Goal: Information Seeking & Learning: Compare options

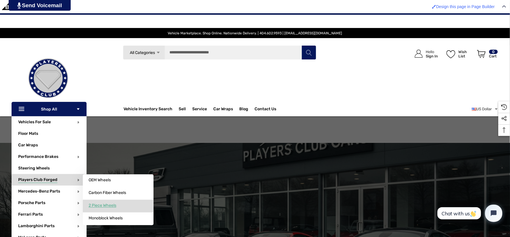
click at [100, 208] on link "2 Piece Wheels" at bounding box center [118, 206] width 71 height 12
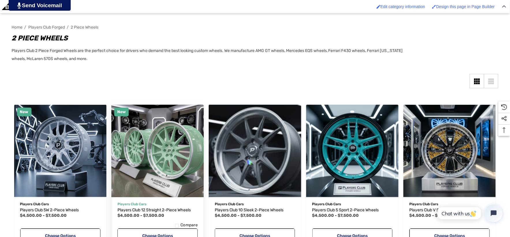
scroll to position [128, 0]
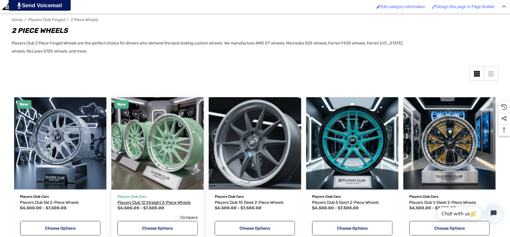
click at [183, 202] on span "Players Club 12 Straight 2-Piece Wheels" at bounding box center [153, 202] width 73 height 5
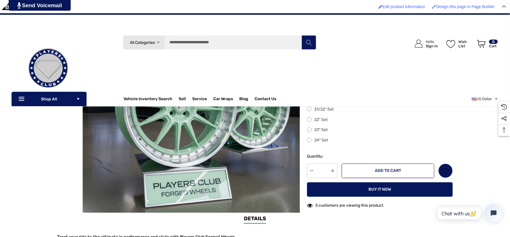
scroll to position [160, 0]
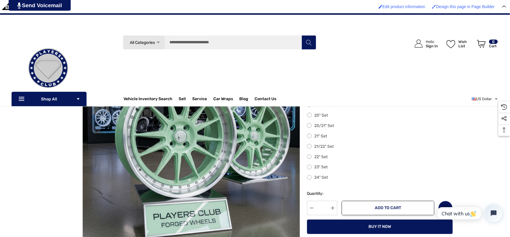
click at [310, 156] on label "22" Set" at bounding box center [380, 156] width 146 height 7
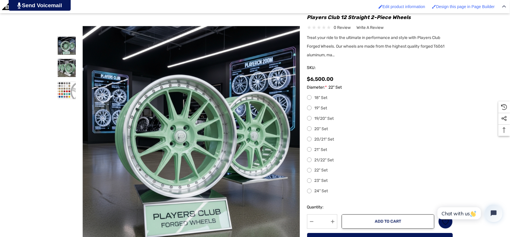
click at [311, 181] on label "23" Set" at bounding box center [380, 180] width 146 height 7
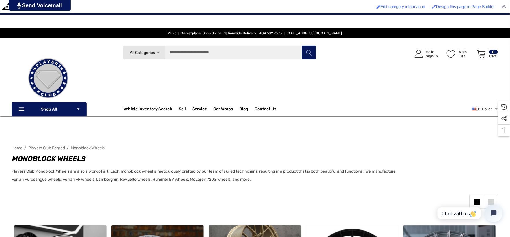
click at [64, 148] on span "Players Club Forged" at bounding box center [46, 147] width 37 height 5
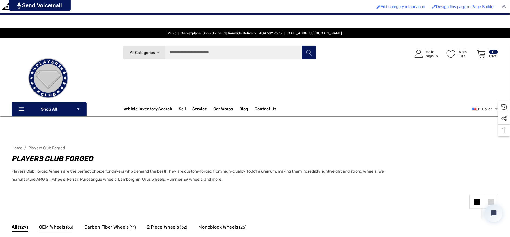
click at [56, 230] on span "OEM Wheels" at bounding box center [52, 226] width 26 height 7
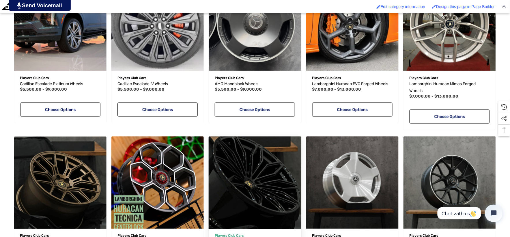
scroll to position [320, 0]
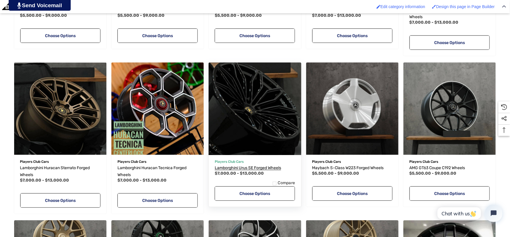
click at [238, 168] on span "Lamborghini Urus SE Forged Wheels" at bounding box center [248, 168] width 66 height 5
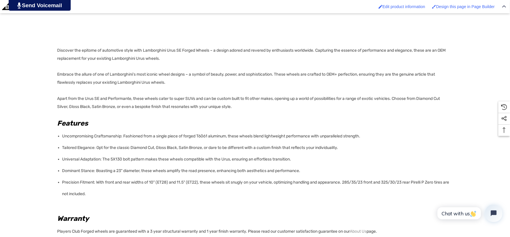
click at [349, 183] on span "Precision Fitment: With front and rear widths of 10" (ET28) and 11.5" (ET22), t…" at bounding box center [255, 188] width 387 height 16
click at [418, 182] on span "Precision Fitment: With front and rear widths of 10" (ET28) and 11.5" (ET22), t…" at bounding box center [255, 188] width 387 height 16
copy span "285/35/23 front and 325/30/23 rear"
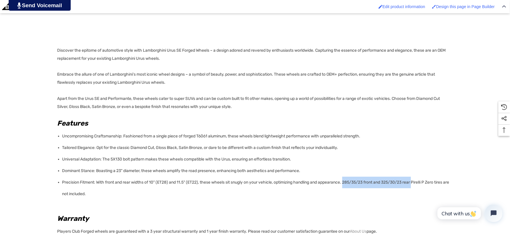
click at [398, 115] on div "Discover the epitome of automotive style with Lamborghini Urus SE Forged Wheels…" at bounding box center [253, 138] width 392 height 379
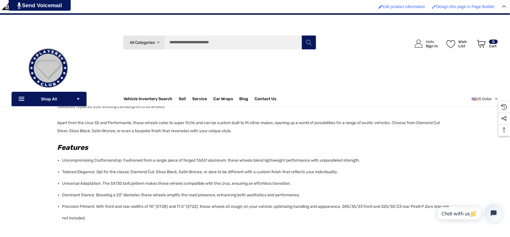
scroll to position [384, 0]
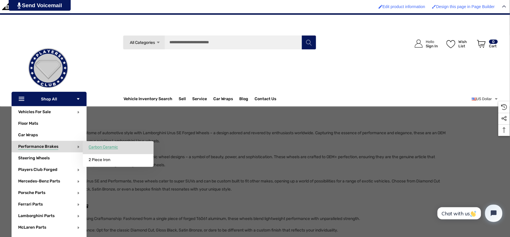
click at [95, 147] on span "Carbon Ceramic" at bounding box center [103, 146] width 29 height 5
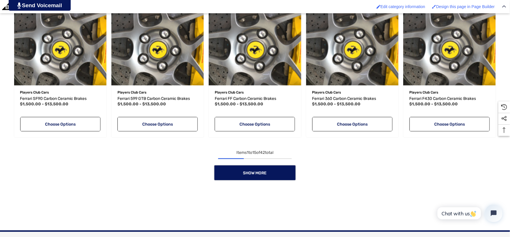
scroll to position [577, 0]
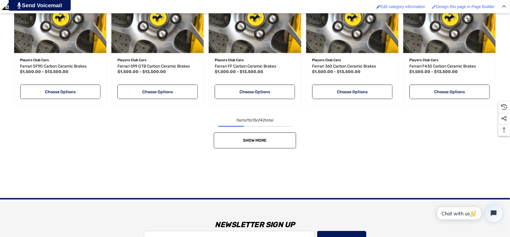
click at [289, 143] on link "Show More" at bounding box center [255, 140] width 82 height 16
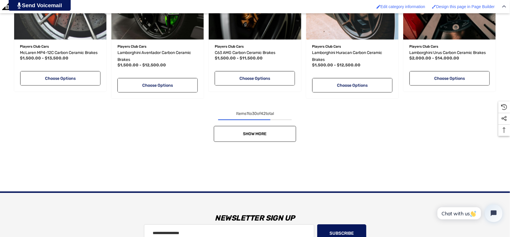
scroll to position [1057, 0]
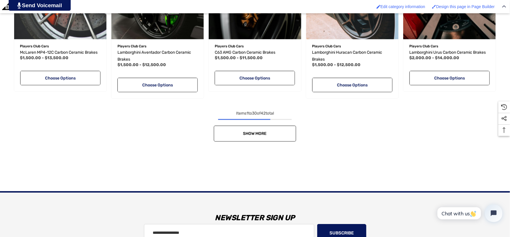
click at [286, 128] on link "Show More" at bounding box center [255, 133] width 82 height 16
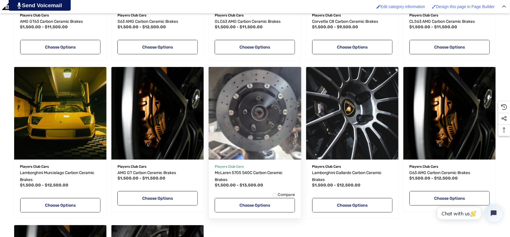
scroll to position [1250, 0]
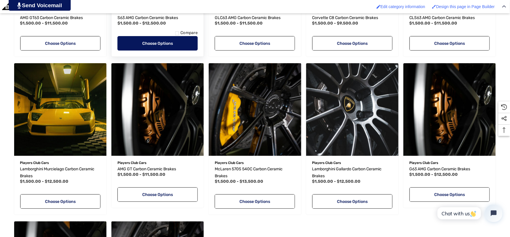
click at [123, 41] on link "Choose Options" at bounding box center [157, 43] width 80 height 14
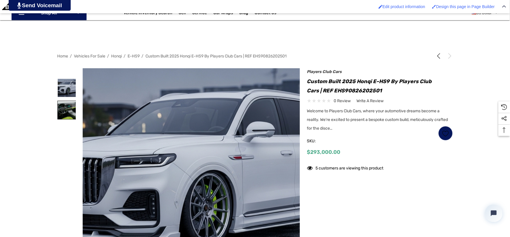
click at [70, 112] on img at bounding box center [67, 110] width 18 height 18
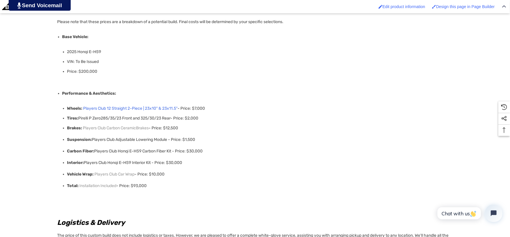
scroll to position [480, 0]
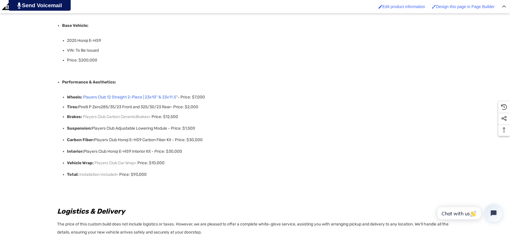
click at [120, 96] on link "Players Club 12 Straight 2-Piece | 23x10" & 23x11.5"" at bounding box center [130, 97] width 94 height 8
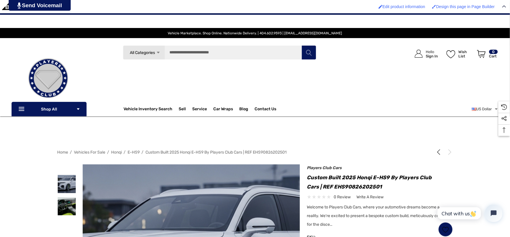
click at [39, 67] on img at bounding box center [48, 78] width 58 height 58
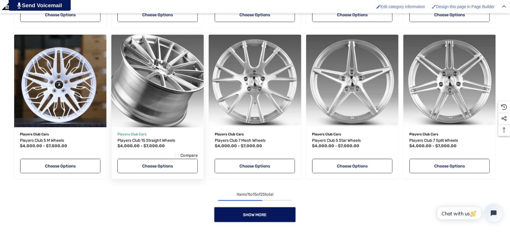
scroll to position [577, 0]
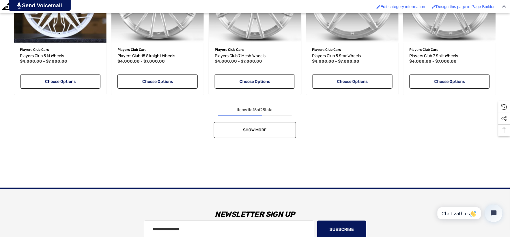
click at [254, 126] on link "Show More" at bounding box center [255, 130] width 82 height 16
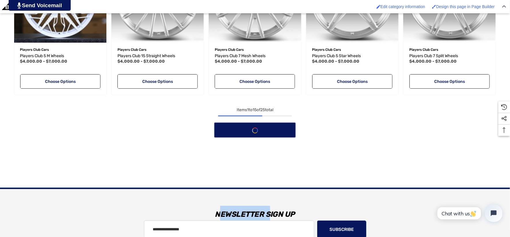
click at [254, 126] on div "Show More" at bounding box center [255, 130] width 487 height 16
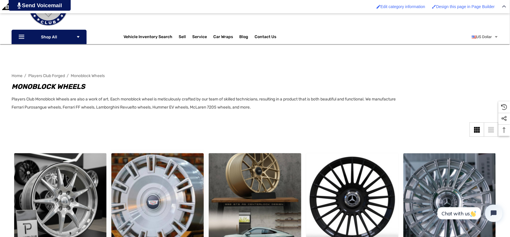
scroll to position [160, 0]
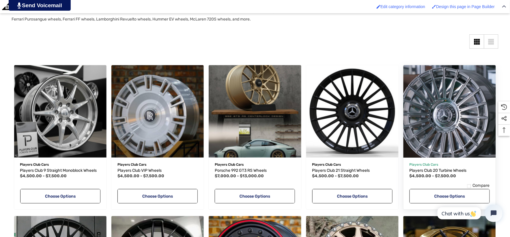
drag, startPoint x: 417, startPoint y: 171, endPoint x: 447, endPoint y: 149, distance: 37.4
click at [447, 149] on button "Quick view" at bounding box center [430, 155] width 35 height 12
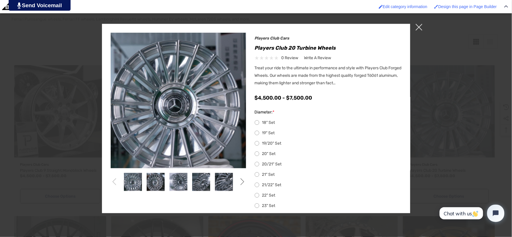
click at [422, 27] on span "×" at bounding box center [419, 27] width 7 height 7
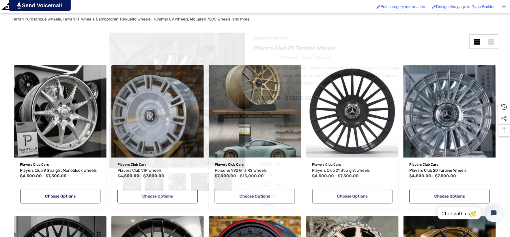
scroll to position [2, 0]
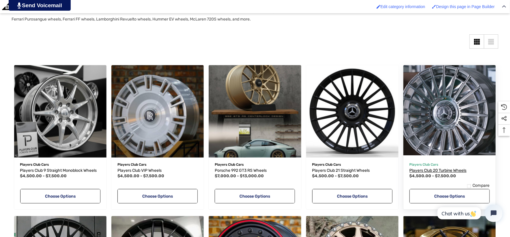
click at [459, 168] on span "Players Club 20 Turbine Wheels" at bounding box center [437, 170] width 57 height 5
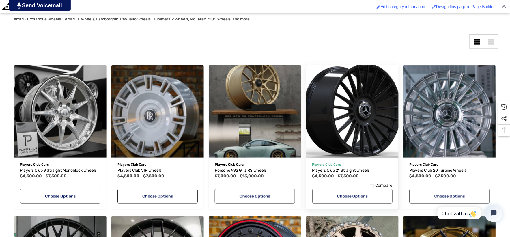
click at [371, 147] on img "Players Club 21 Straight Wheels,Price range from $4,500.00 to $7,500.00\a" at bounding box center [352, 111] width 102 height 102
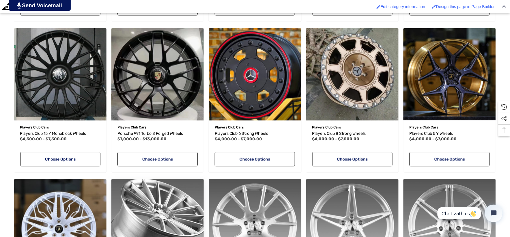
scroll to position [430, 0]
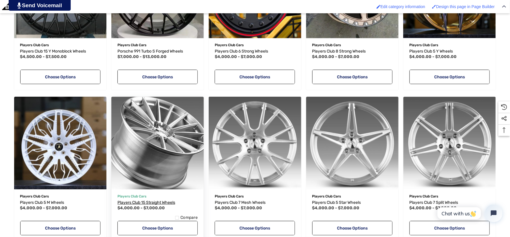
click at [161, 201] on span "Players Club 15 Straight Wheels" at bounding box center [146, 202] width 58 height 5
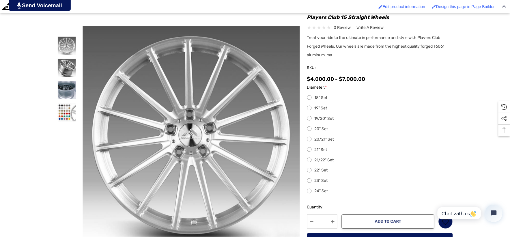
click at [326, 180] on label "23" Set" at bounding box center [380, 180] width 146 height 7
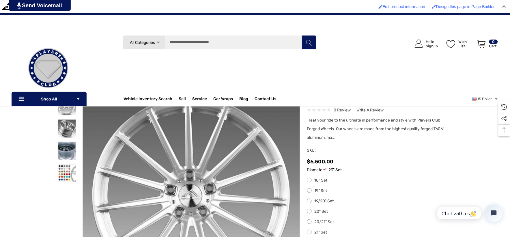
scroll to position [32, 0]
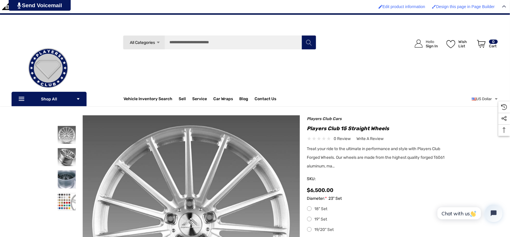
click at [61, 69] on img at bounding box center [48, 68] width 58 height 58
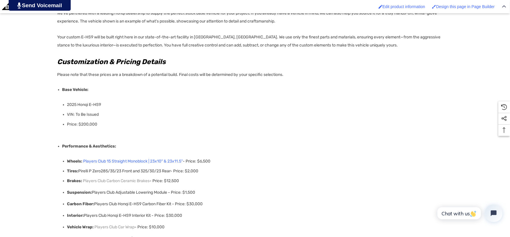
click at [111, 159] on link "Players Club 15 Straight Monoblock | 23x10" & 23x11.5"" at bounding box center [132, 161] width 99 height 8
click at [112, 159] on link "Players Club 15 Straight Monoblock | 23x10" & 23x11.5"" at bounding box center [132, 161] width 99 height 8
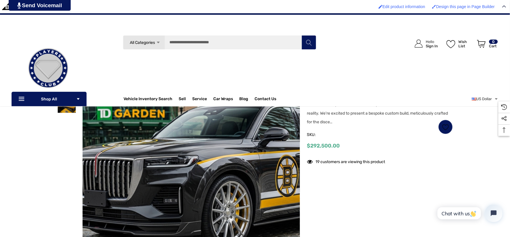
scroll to position [75, 0]
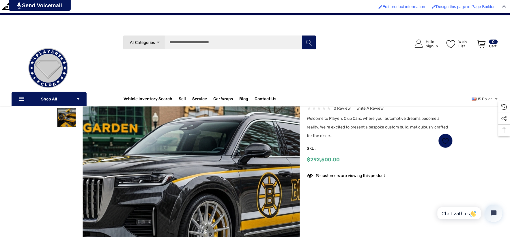
click at [69, 120] on img at bounding box center [67, 117] width 18 height 18
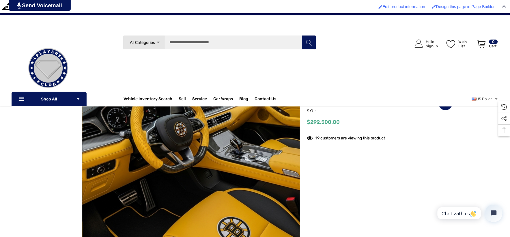
scroll to position [107, 0]
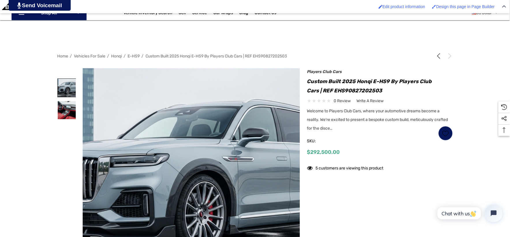
click at [73, 85] on img at bounding box center [67, 88] width 18 height 18
click at [65, 87] on img at bounding box center [67, 88] width 18 height 18
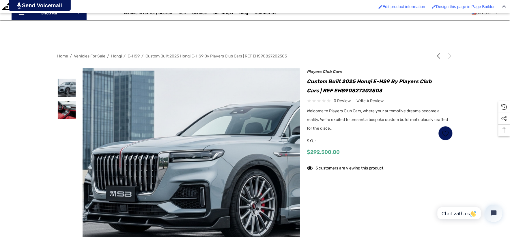
click at [115, 102] on img at bounding box center [244, 171] width 369 height 201
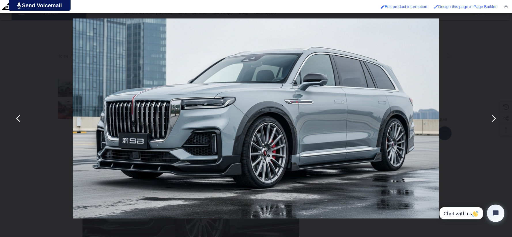
click at [493, 122] on button "You can close this modal content with the ESC key" at bounding box center [494, 119] width 14 height 14
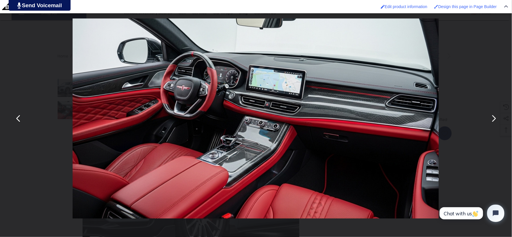
click at [19, 119] on button "You can close this modal content with the ESC key" at bounding box center [19, 119] width 14 height 14
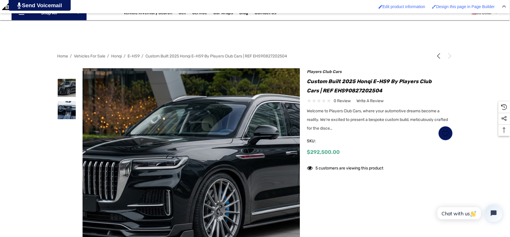
click at [180, 108] on img at bounding box center [199, 171] width 369 height 201
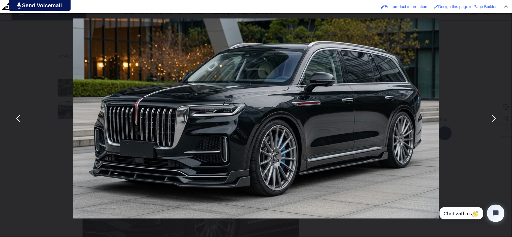
click at [493, 122] on button "You can close this modal content with the ESC key" at bounding box center [494, 119] width 14 height 14
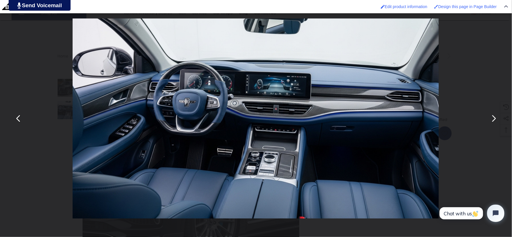
click at [21, 48] on div "You can close this modal content with the ESC key" at bounding box center [256, 118] width 512 height 237
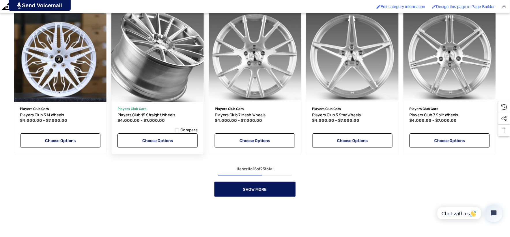
scroll to position [526, 0]
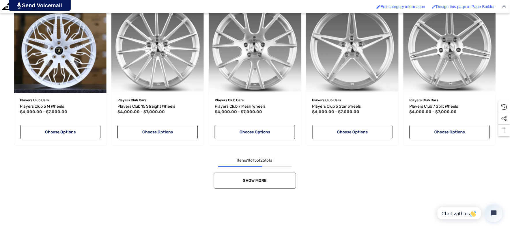
click at [266, 176] on link "Show More" at bounding box center [255, 180] width 82 height 16
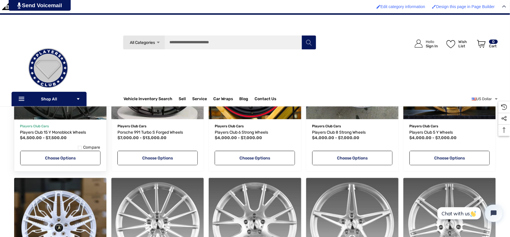
scroll to position [334, 0]
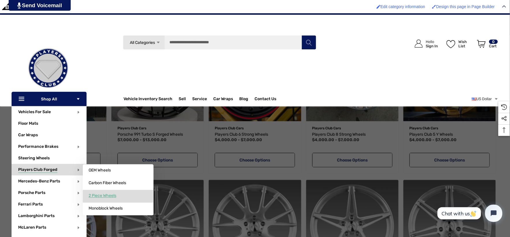
click at [101, 194] on span "2 Piece Wheels" at bounding box center [103, 195] width 28 height 5
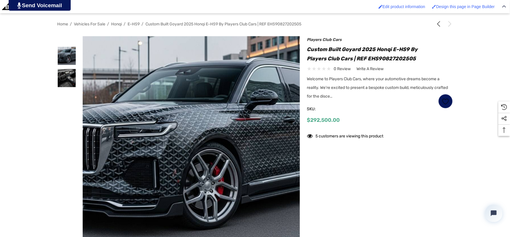
click at [160, 99] on img at bounding box center [212, 141] width 369 height 201
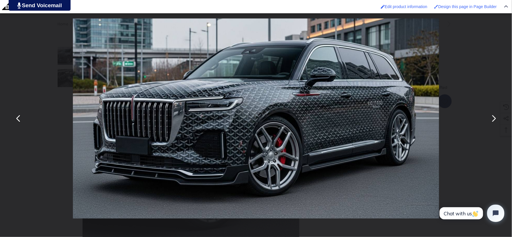
click at [498, 121] on button "You can close this modal content with the ESC key" at bounding box center [494, 119] width 14 height 14
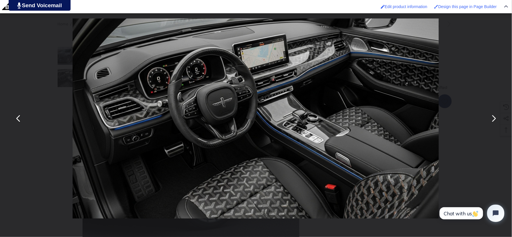
click at [20, 121] on button "You can close this modal content with the ESC key" at bounding box center [19, 119] width 14 height 14
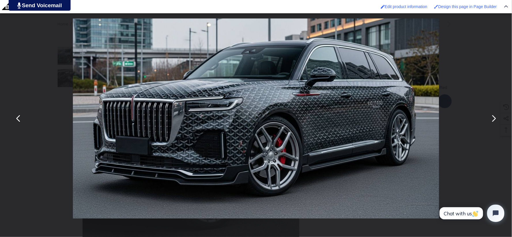
click at [36, 50] on div "You can close this modal content with the ESC key" at bounding box center [256, 118] width 512 height 237
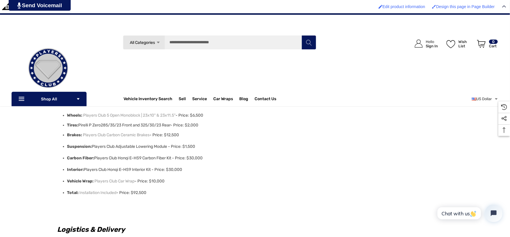
scroll to position [448, 0]
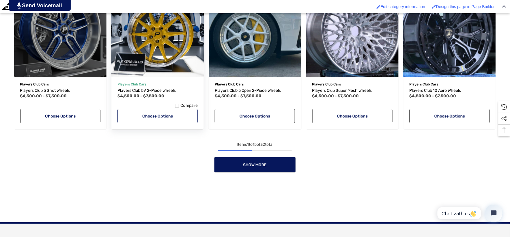
scroll to position [544, 0]
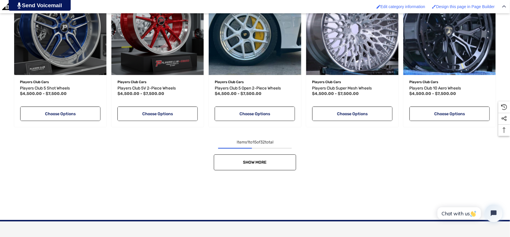
click at [224, 155] on link "Show More" at bounding box center [255, 162] width 82 height 16
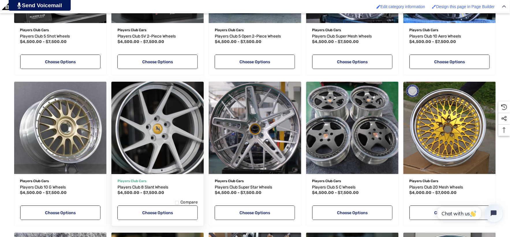
scroll to position [609, 0]
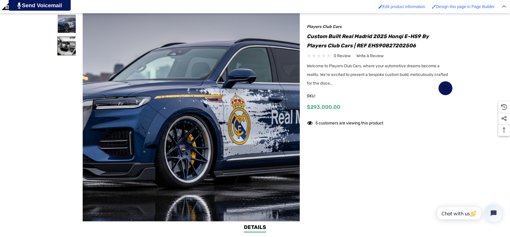
click at [65, 47] on img at bounding box center [67, 46] width 18 height 18
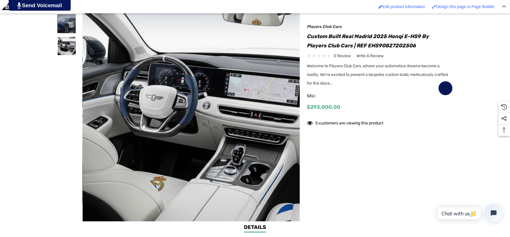
click at [64, 24] on img at bounding box center [67, 24] width 18 height 18
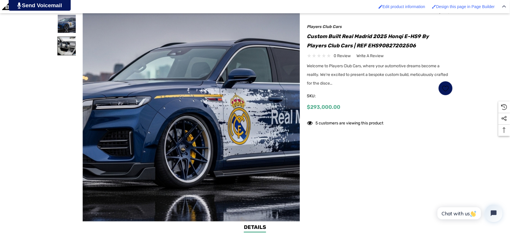
click at [68, 44] on img at bounding box center [67, 46] width 18 height 18
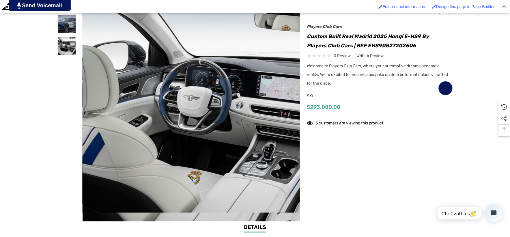
click at [145, 101] on img at bounding box center [223, 111] width 369 height 201
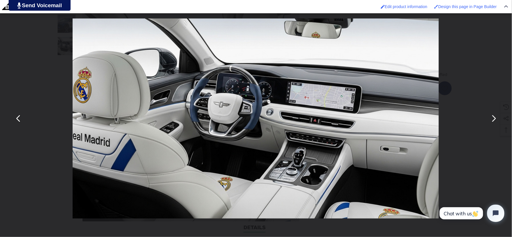
click at [65, 29] on div "You can close this modal content with the ESC key" at bounding box center [256, 118] width 512 height 237
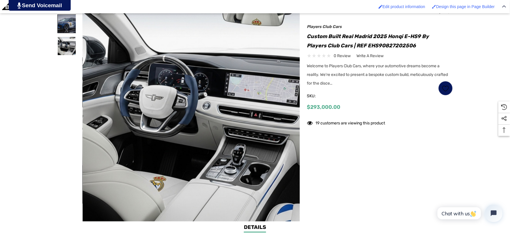
click at [62, 27] on img at bounding box center [67, 24] width 18 height 18
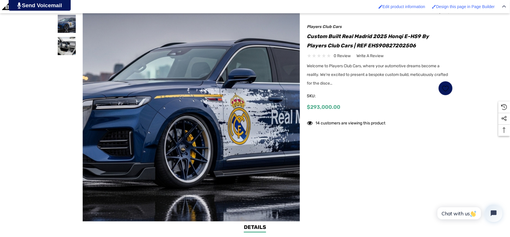
click at [66, 117] on div at bounding box center [66, 79] width 19 height 133
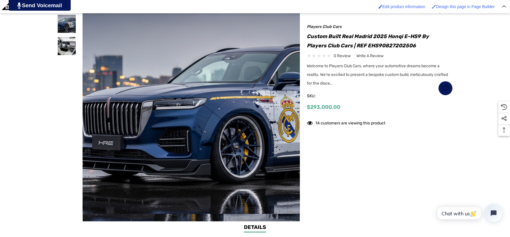
click at [116, 117] on img at bounding box center [243, 112] width 369 height 201
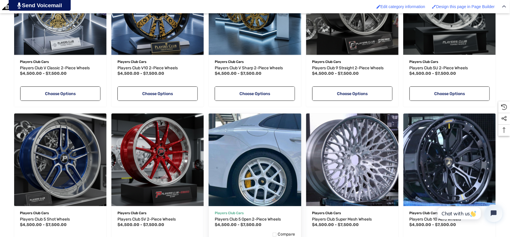
scroll to position [416, 0]
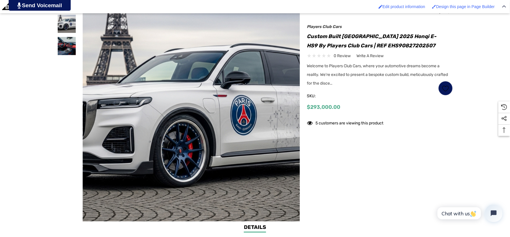
click at [119, 39] on img at bounding box center [242, 107] width 369 height 201
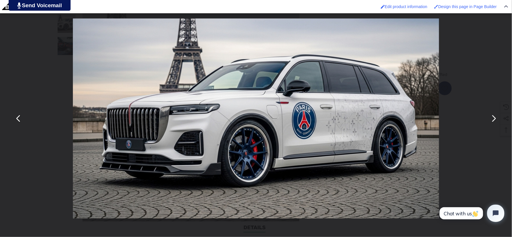
click at [497, 121] on button "You can close this modal content with the ESC key" at bounding box center [494, 119] width 14 height 14
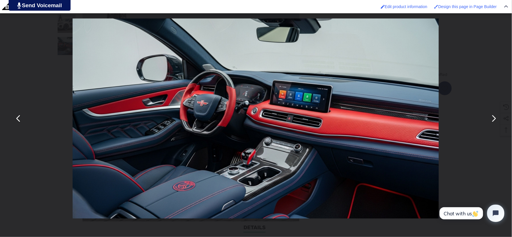
click at [497, 121] on button "You can close this modal content with the ESC key" at bounding box center [494, 119] width 14 height 14
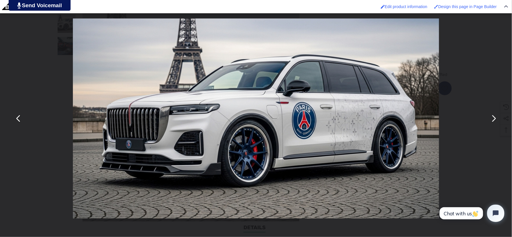
click at [24, 176] on div "You can close this modal content with the ESC key" at bounding box center [256, 118] width 512 height 237
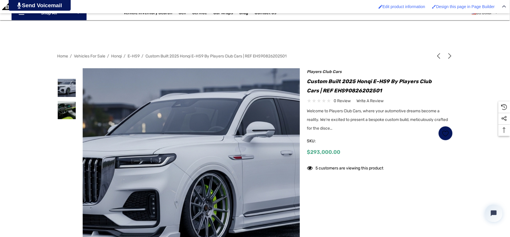
click at [77, 84] on div at bounding box center [69, 144] width 25 height 153
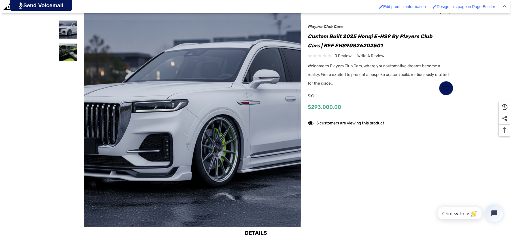
scroll to position [160, 0]
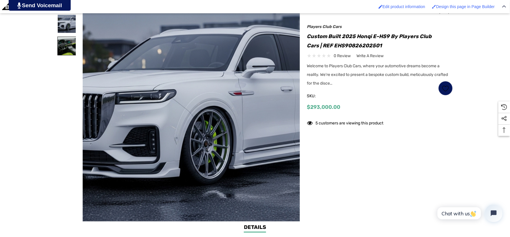
click at [64, 38] on img at bounding box center [67, 46] width 18 height 18
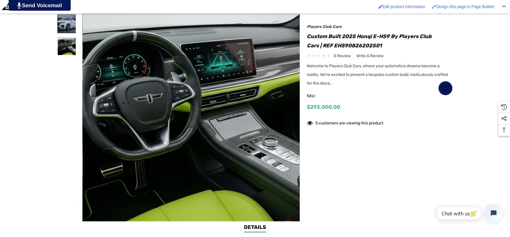
click at [68, 22] on img at bounding box center [67, 24] width 18 height 18
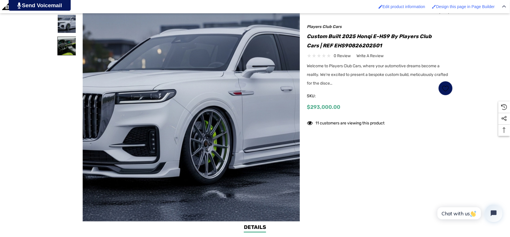
click at [64, 47] on img at bounding box center [67, 46] width 18 height 18
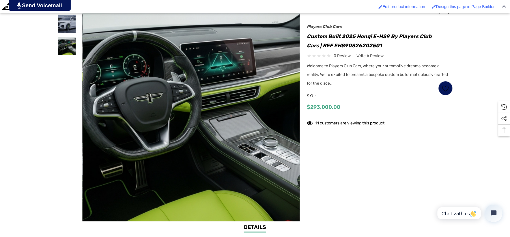
click at [27, 146] on div "Home Vehicles For Sale Honqi E-HS9 Custom Built 2025 Honqi E-HS9 by Players Clu…" at bounding box center [255, 105] width 510 height 236
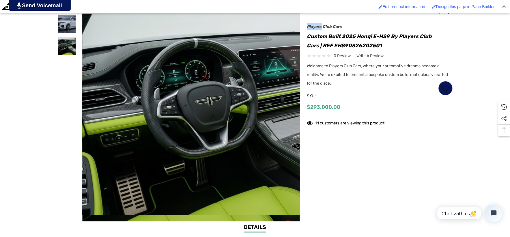
click at [110, 137] on img at bounding box center [247, 114] width 369 height 201
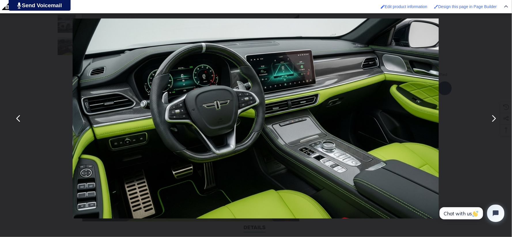
click at [26, 73] on div "You can close this modal content with the ESC key" at bounding box center [256, 118] width 512 height 237
click at [65, 126] on div "You can close this modal content with the ESC key" at bounding box center [256, 118] width 512 height 237
click at [59, 128] on div "You can close this modal content with the ESC key" at bounding box center [256, 118] width 512 height 237
click at [27, 56] on div "You can close this modal content with the ESC key" at bounding box center [256, 118] width 512 height 237
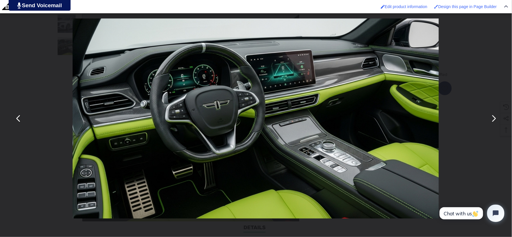
click at [40, 52] on div "You can close this modal content with the ESC key" at bounding box center [256, 118] width 512 height 237
drag, startPoint x: 56, startPoint y: 43, endPoint x: 185, endPoint y: 23, distance: 130.2
click at [57, 43] on div "You can close this modal content with the ESC key" at bounding box center [256, 118] width 512 height 237
click at [440, 20] on div "You can close this modal content with the ESC key" at bounding box center [256, 118] width 512 height 237
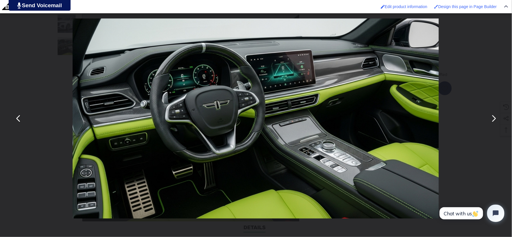
click at [469, 70] on div "You can close this modal content with the ESC key" at bounding box center [256, 118] width 512 height 237
click at [437, 135] on img "You can close this modal content with the ESC key" at bounding box center [256, 118] width 367 height 200
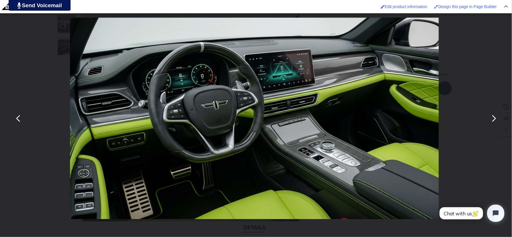
click at [470, 84] on div "You can close this modal content with the ESC key" at bounding box center [256, 118] width 512 height 237
drag, startPoint x: 447, startPoint y: 50, endPoint x: 451, endPoint y: 56, distance: 6.9
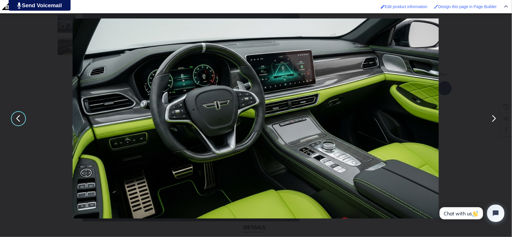
click at [64, 37] on div "You can close this modal content with the ESC key" at bounding box center [256, 118] width 512 height 237
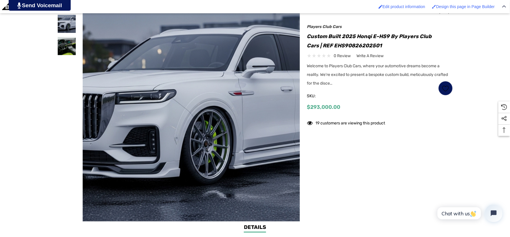
click at [339, 46] on h1 "Custom Built 2025 Honqi E-HS9 by Players Club Cars | REF EHS90826202501" at bounding box center [380, 41] width 146 height 18
click at [308, 35] on h1 "Custom Built 2025 Honqi E-HS9 by Players Club Cars | REF EHS90826202501" at bounding box center [380, 41] width 146 height 18
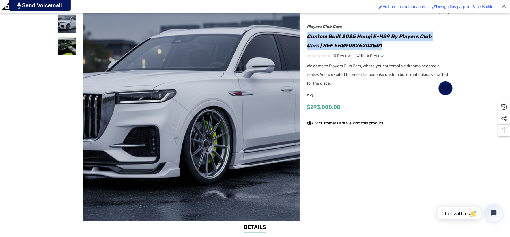
click at [382, 44] on h1 "Custom Built 2025 Honqi E-HS9 by Players Club Cars | REF EHS90826202501" at bounding box center [380, 41] width 146 height 18
copy h1 "Custom Built 2025 Honqi E-HS9 by Players Club Cars | REF EHS90826202501"
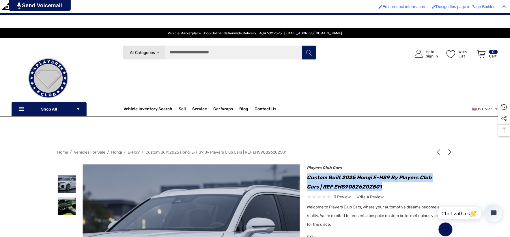
click at [137, 150] on span "E-HS9" at bounding box center [134, 152] width 12 height 5
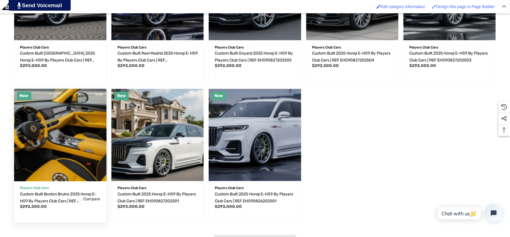
scroll to position [288, 0]
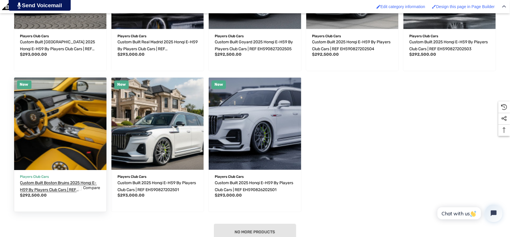
click at [66, 186] on link "Custom Built Boston Bruins 2025 Honqi E-HS9 by Players Club Cars | REF EHS90827…" at bounding box center [60, 187] width 80 height 14
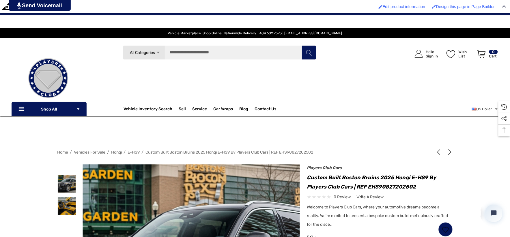
click at [307, 176] on h1 "Custom Built Boston Bruins 2025 Honqi E-HS9 by Players Club Cars | REF EHS90827…" at bounding box center [380, 182] width 146 height 18
click at [328, 181] on h1 "Custom Built Boston Bruins 2025 Honqi E-HS9 by Players Club Cars | REF EHS90827…" at bounding box center [380, 182] width 146 height 18
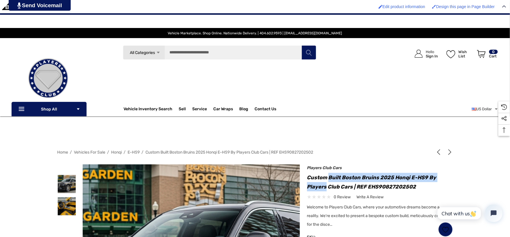
click at [423, 182] on h1 "Custom Built Boston Bruins 2025 Honqi E-HS9 by Players Club Cars | REF EHS90827…" at bounding box center [380, 182] width 146 height 18
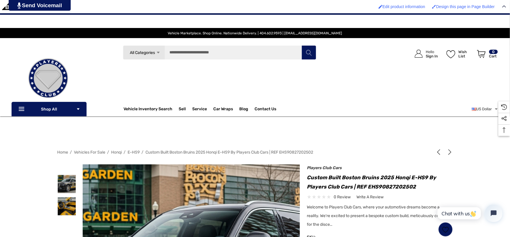
click at [418, 186] on h1 "Custom Built Boston Bruins 2025 Honqi E-HS9 by Players Club Cars | REF EHS90827…" at bounding box center [380, 182] width 146 height 18
click at [353, 175] on h1 "Custom Built Boston Bruins 2025 Honqi E-HS9 by Players Club Cars | REF EHS90827…" at bounding box center [380, 182] width 146 height 18
click at [308, 177] on h1 "Custom Built Boston Bruins 2025 Honqi E-HS9 by Players Club Cars | REF EHS90827…" at bounding box center [380, 182] width 146 height 18
click at [307, 177] on h1 "Custom Built Boston Bruins 2025 Honqi E-HS9 by Players Club Cars | REF EHS90827…" at bounding box center [380, 182] width 146 height 18
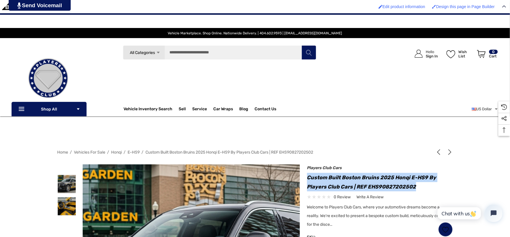
click at [418, 185] on h1 "Custom Built Boston Bruins 2025 Honqi E-HS9 by Players Club Cars | REF EHS90827…" at bounding box center [380, 182] width 146 height 18
copy h1 "Custom Built Boston Bruins 2025 Honqi E-HS9 by Players Club Cars | REF EHS90827…"
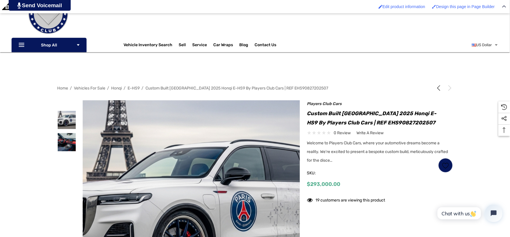
drag, startPoint x: 256, startPoint y: 0, endPoint x: 310, endPoint y: 39, distance: 67.4
click at [310, 39] on div "Vehicle Inventory Search Vehicle Inventory Search All Vehicle Inventory Search …" at bounding box center [218, 45] width 193 height 14
click at [322, 115] on h1 "Custom Built [GEOGRAPHIC_DATA] 2025 Honqi E-HS9 by Players Club Cars | REF EHS9…" at bounding box center [380, 118] width 146 height 18
click at [307, 111] on h1 "Custom Built [GEOGRAPHIC_DATA] 2025 Honqi E-HS9 by Players Club Cars | REF EHS9…" at bounding box center [380, 118] width 146 height 18
click at [434, 122] on h1 "Custom Built [GEOGRAPHIC_DATA] 2025 Honqi E-HS9 by Players Club Cars | REF EHS9…" at bounding box center [380, 118] width 146 height 18
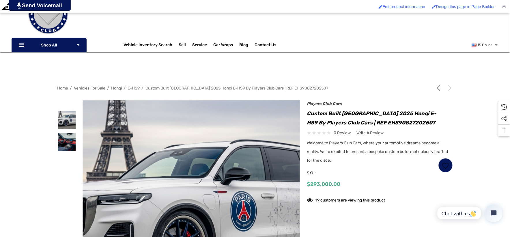
copy h1 "Custom Built [GEOGRAPHIC_DATA] 2025 Honqi E-HS9 by Players Club Cars | REF EHS9…"
click at [420, 126] on h1 "Custom Built [GEOGRAPHIC_DATA] 2025 Honqi E-HS9 by Players Club Cars | REF EHS9…" at bounding box center [380, 118] width 146 height 18
click at [59, 15] on img at bounding box center [48, 14] width 58 height 58
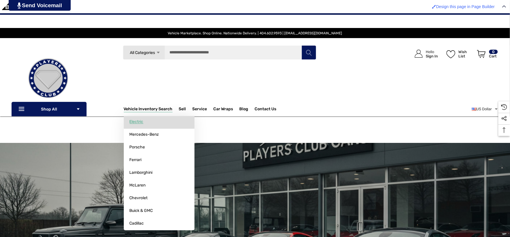
click at [141, 123] on span "Electric" at bounding box center [136, 121] width 14 height 5
click at [142, 123] on span "Electric" at bounding box center [136, 121] width 14 height 5
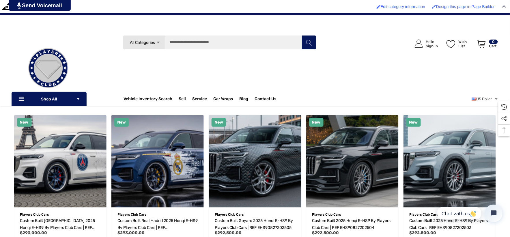
scroll to position [96, 0]
